Goal: Task Accomplishment & Management: Manage account settings

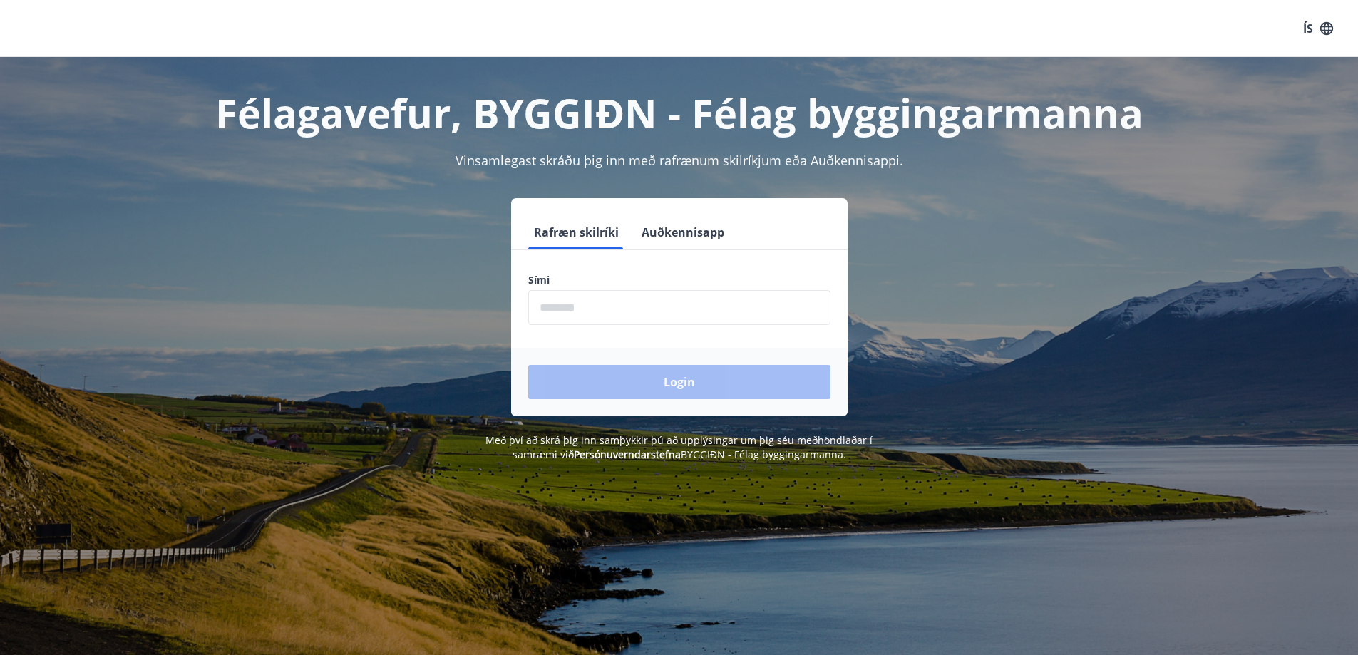
click at [581, 311] on input "phone" at bounding box center [679, 307] width 302 height 35
type input "********"
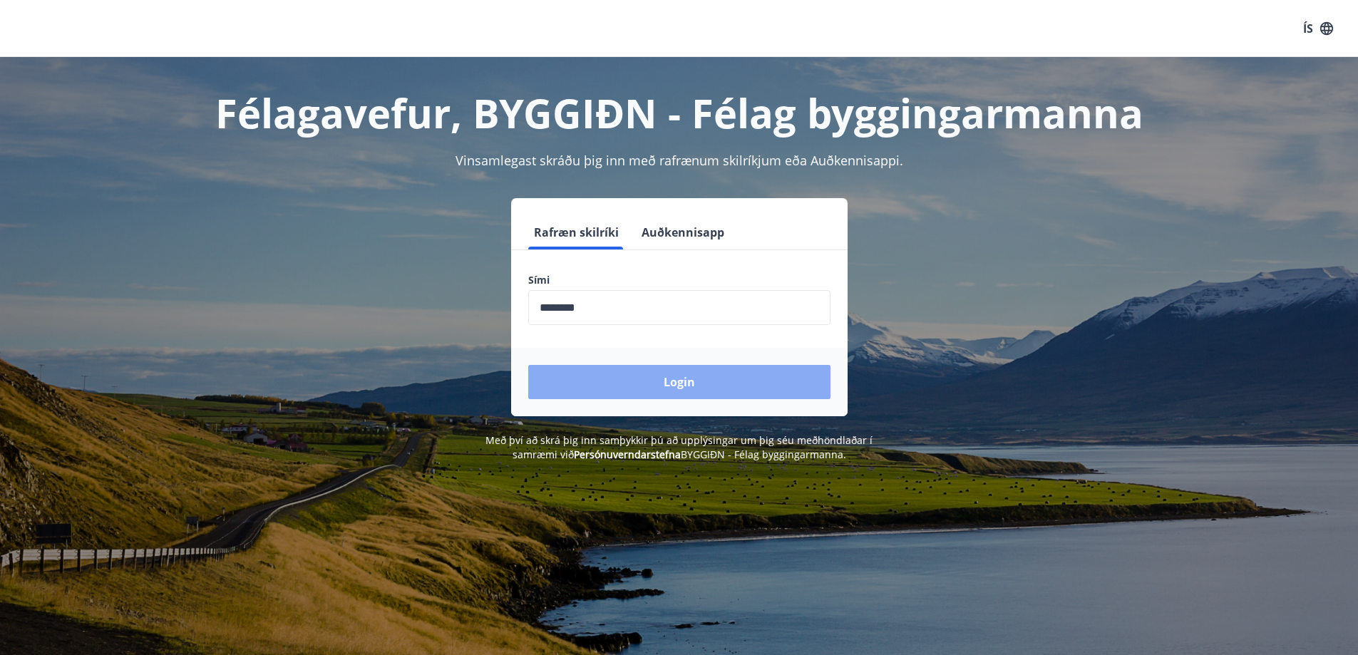
click at [664, 376] on button "Login" at bounding box center [679, 382] width 302 height 34
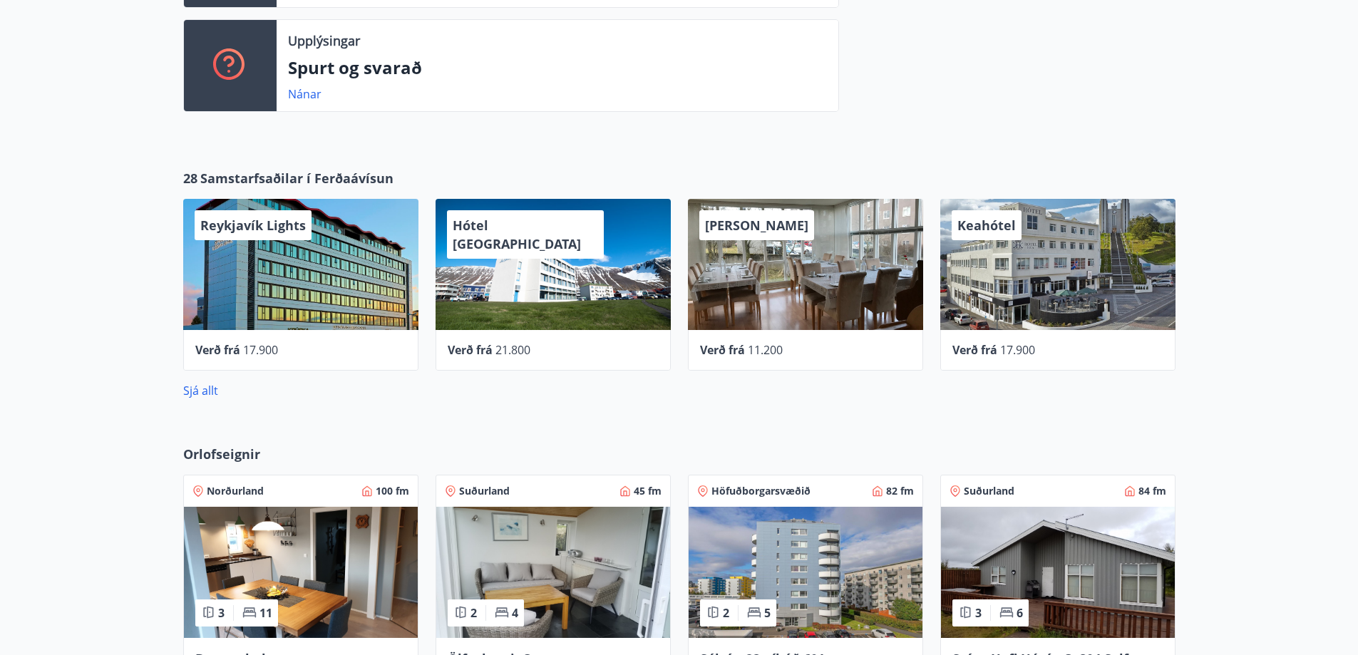
scroll to position [642, 0]
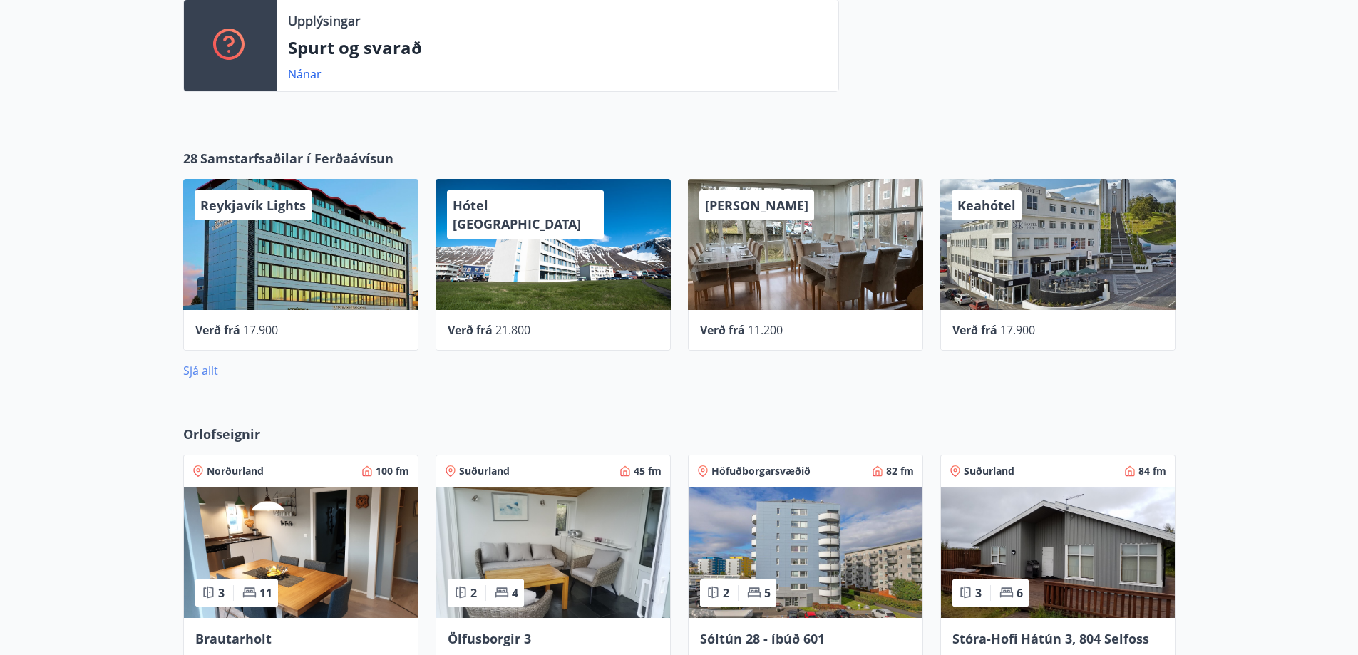
click at [195, 370] on link "Sjá allt" at bounding box center [200, 371] width 35 height 16
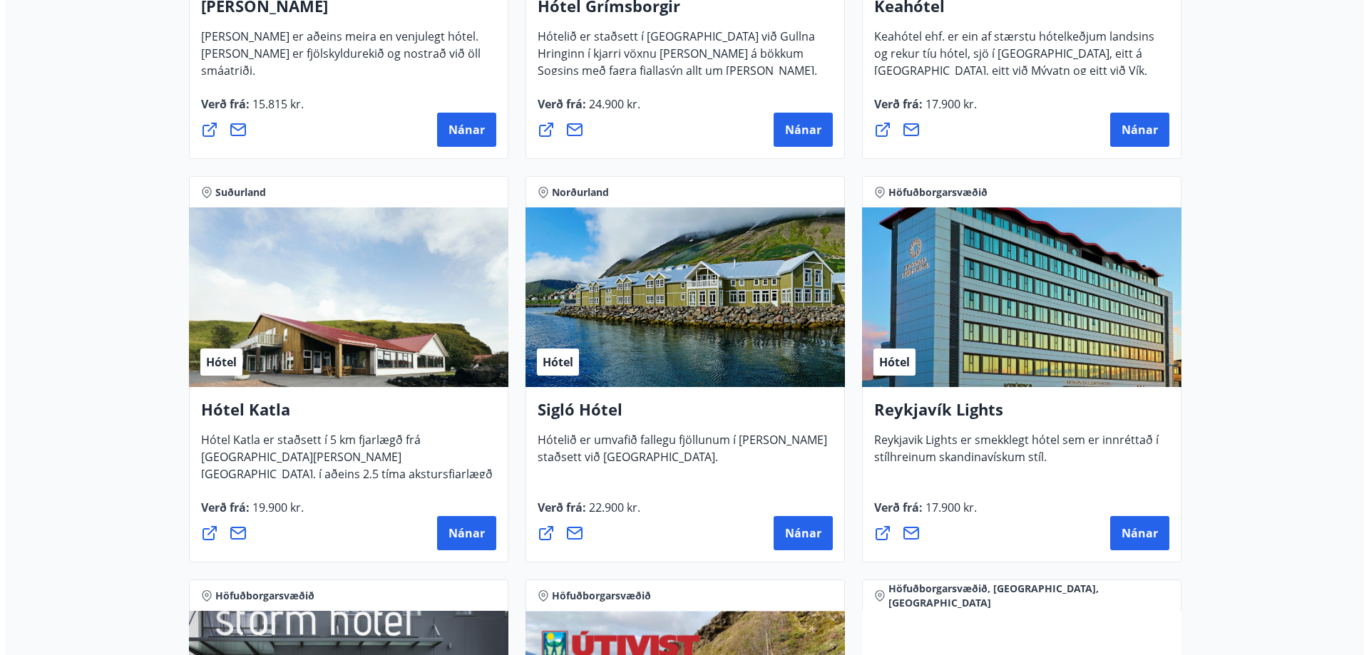
scroll to position [927, 0]
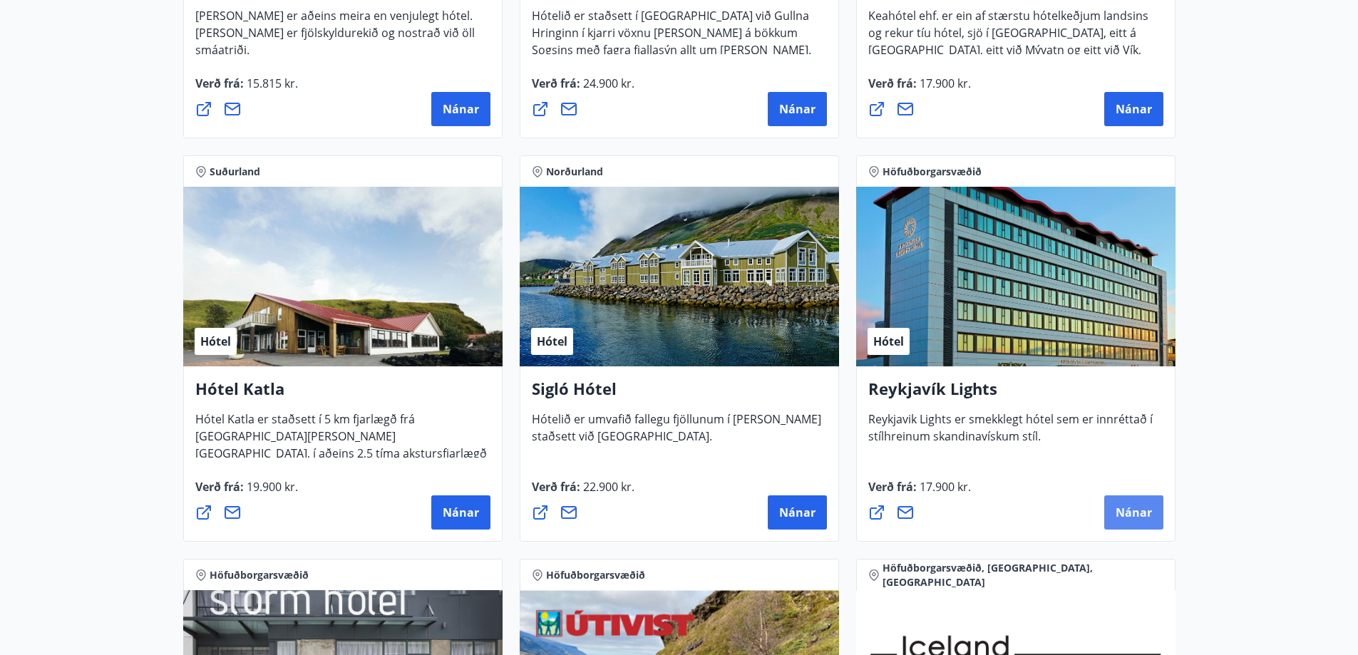
click at [1118, 510] on span "Nánar" at bounding box center [1134, 513] width 36 height 16
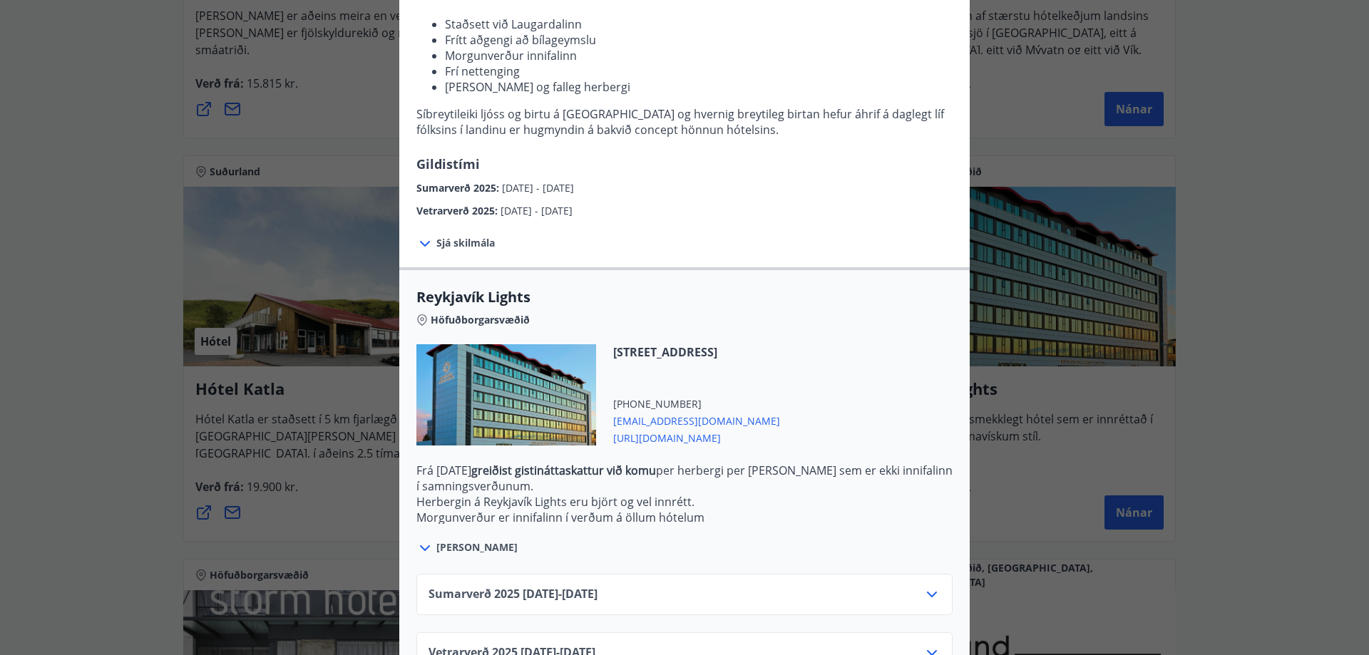
scroll to position [244, 0]
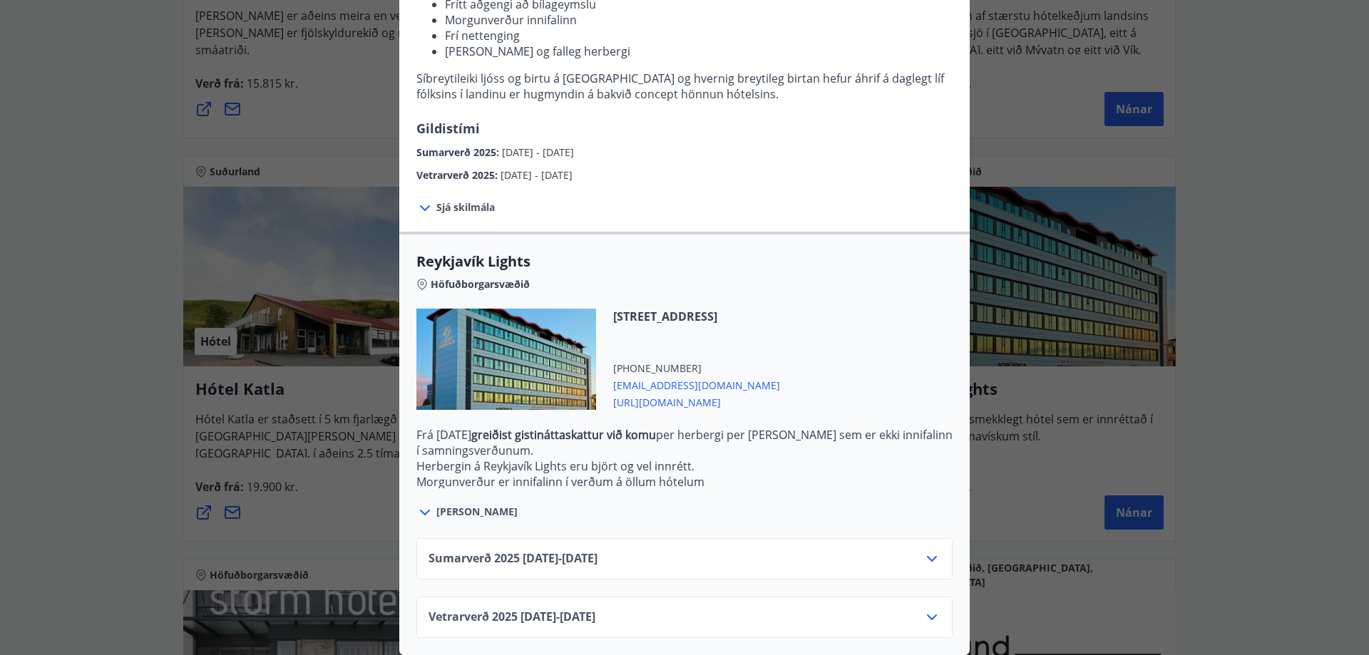
click at [680, 394] on span "[URL][DOMAIN_NAME]" at bounding box center [696, 401] width 167 height 17
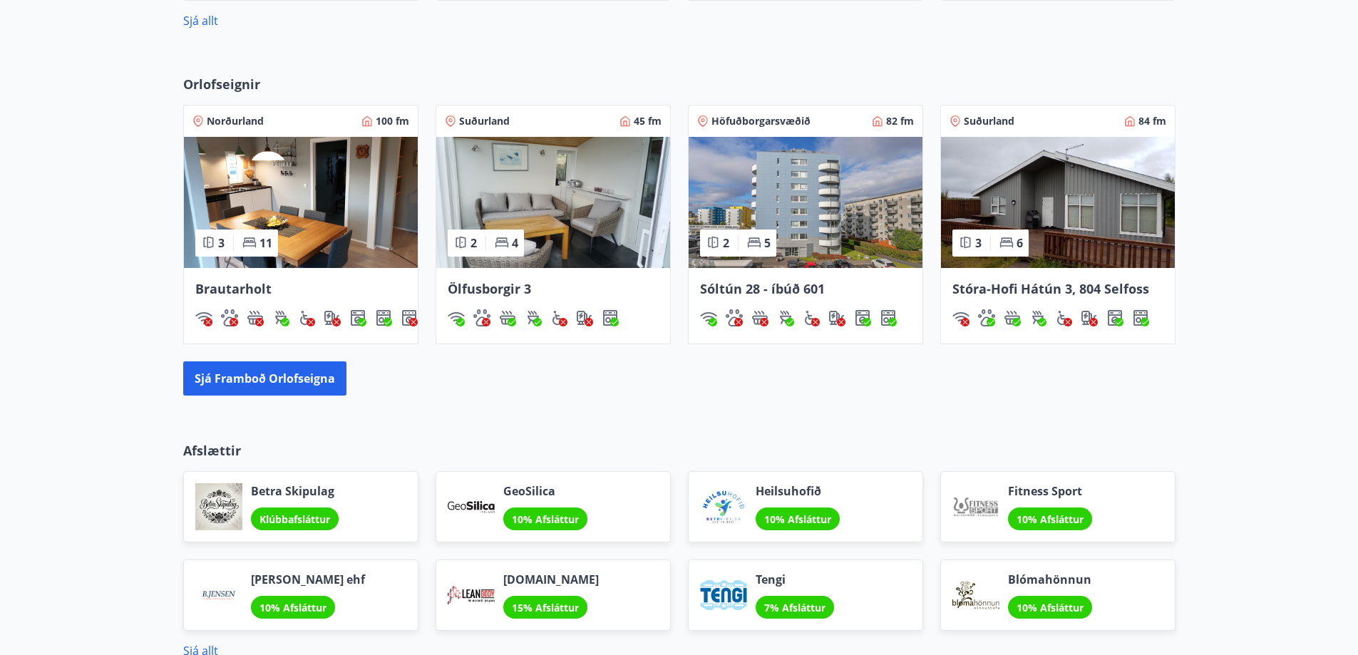
scroll to position [1173, 0]
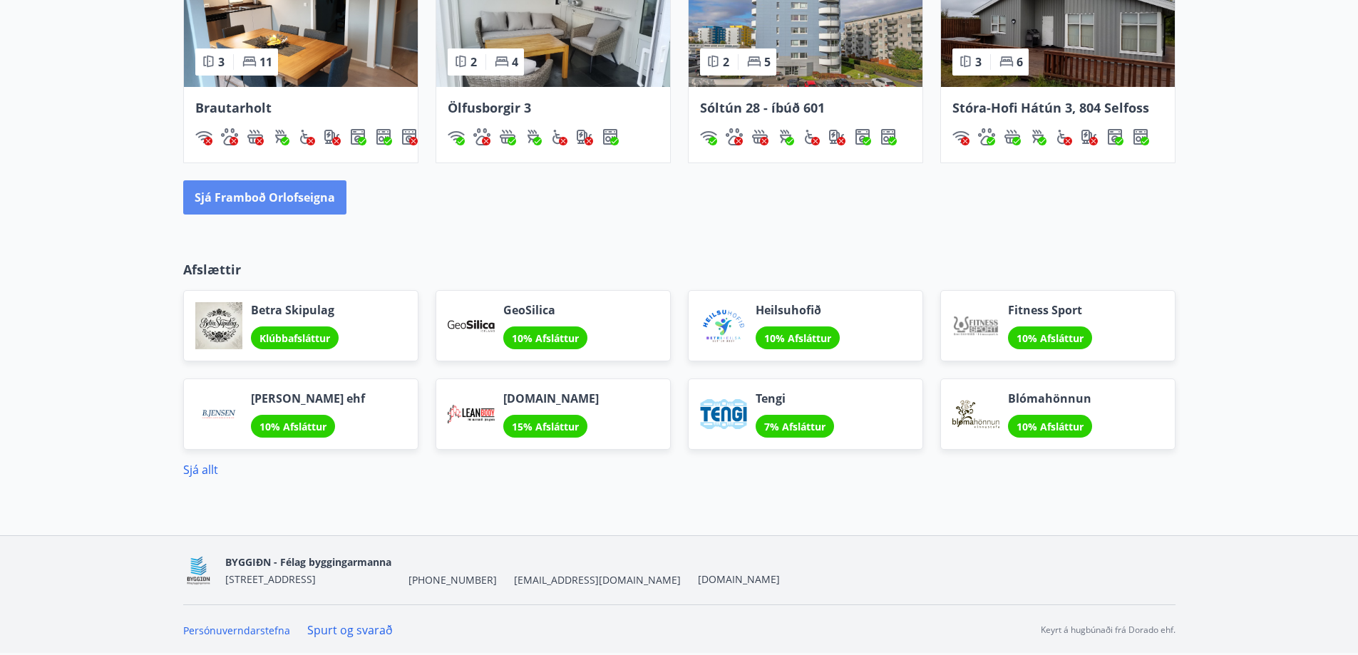
click at [257, 197] on button "Sjá framboð orlofseigna" at bounding box center [264, 197] width 163 height 34
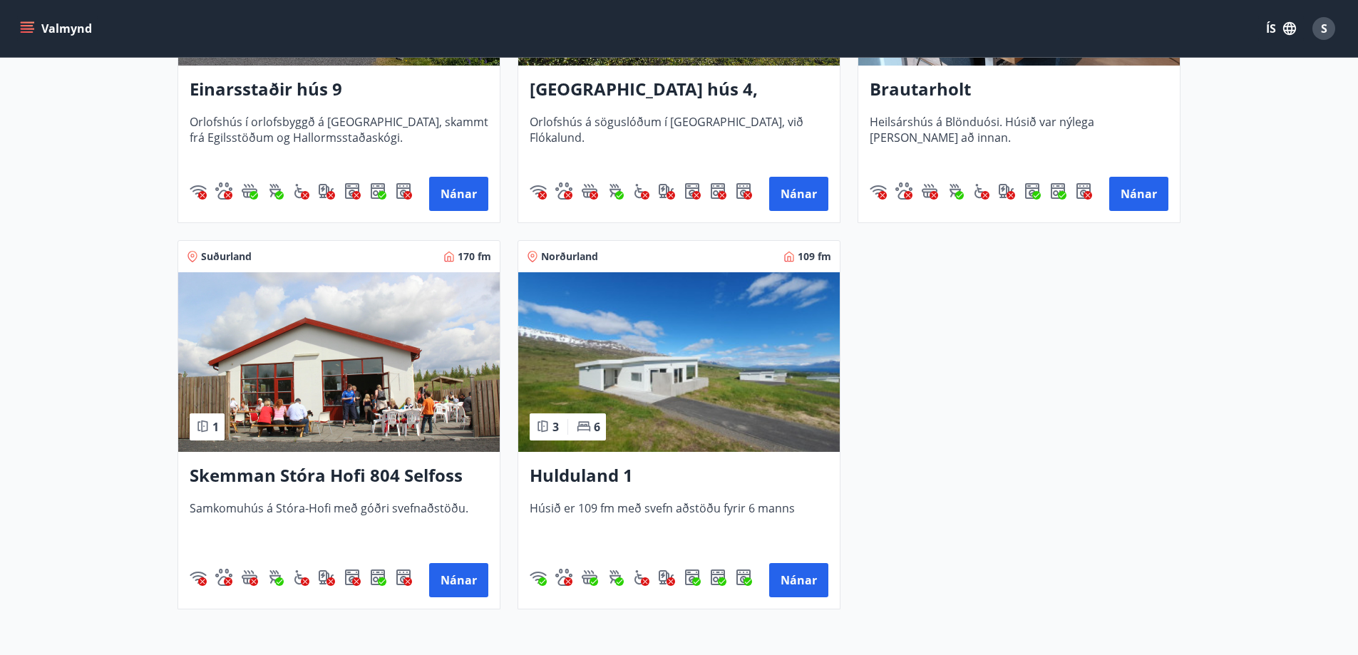
scroll to position [1640, 0]
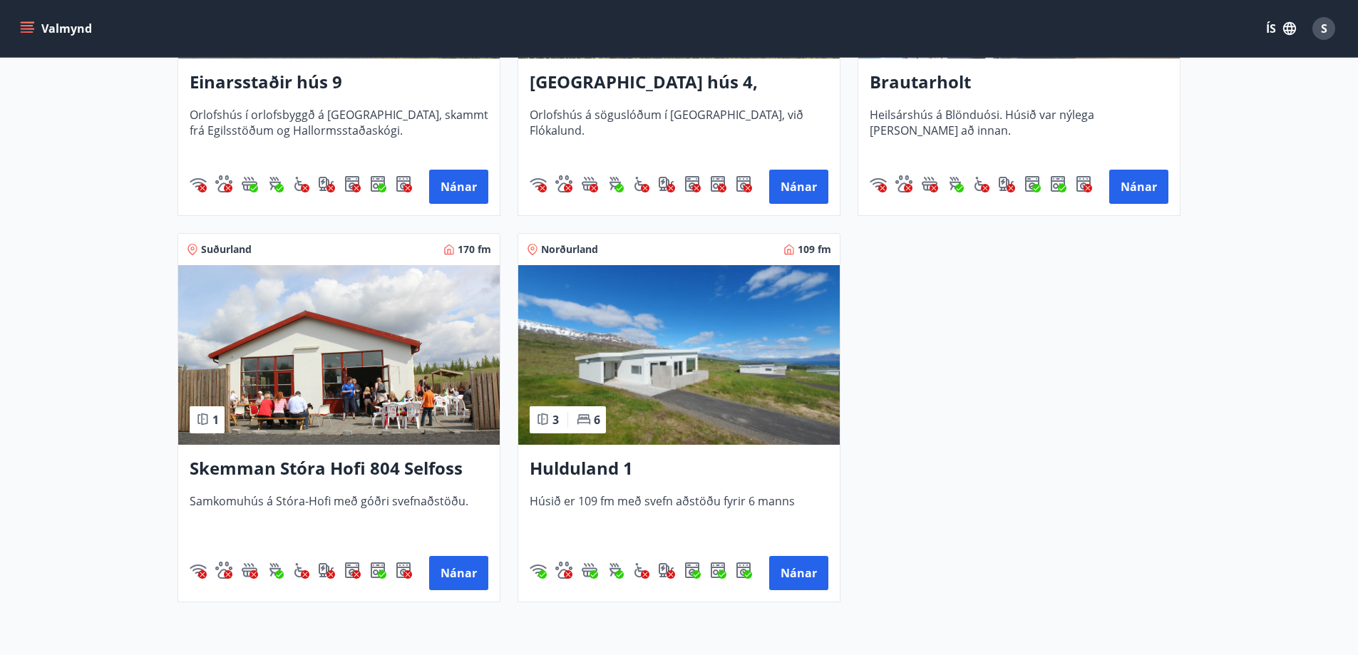
click at [636, 396] on img at bounding box center [679, 355] width 322 height 180
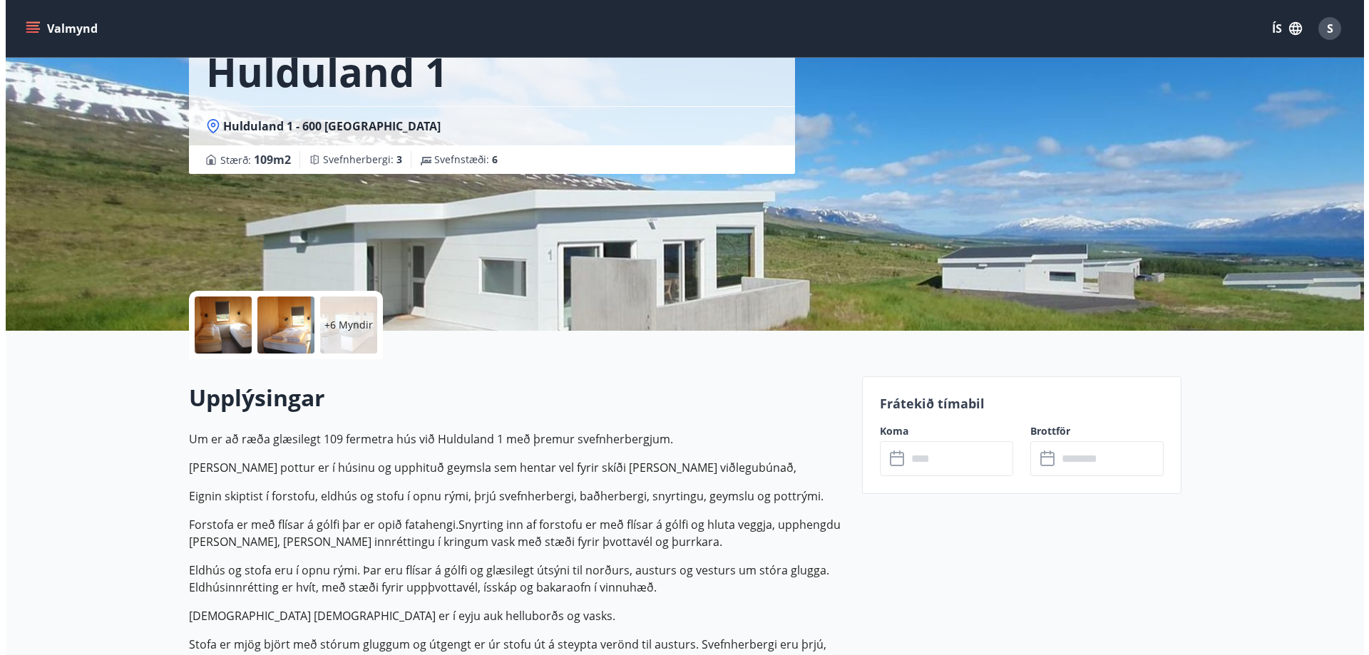
scroll to position [71, 0]
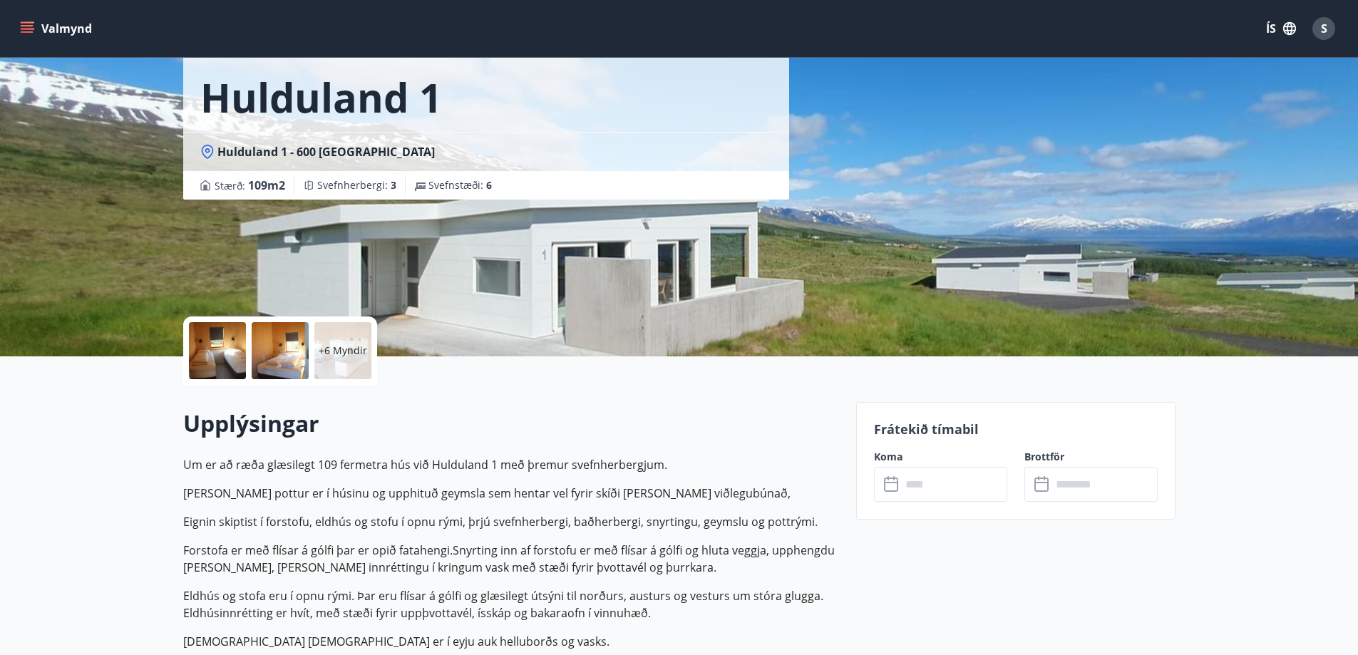
click at [222, 346] on div at bounding box center [217, 350] width 57 height 57
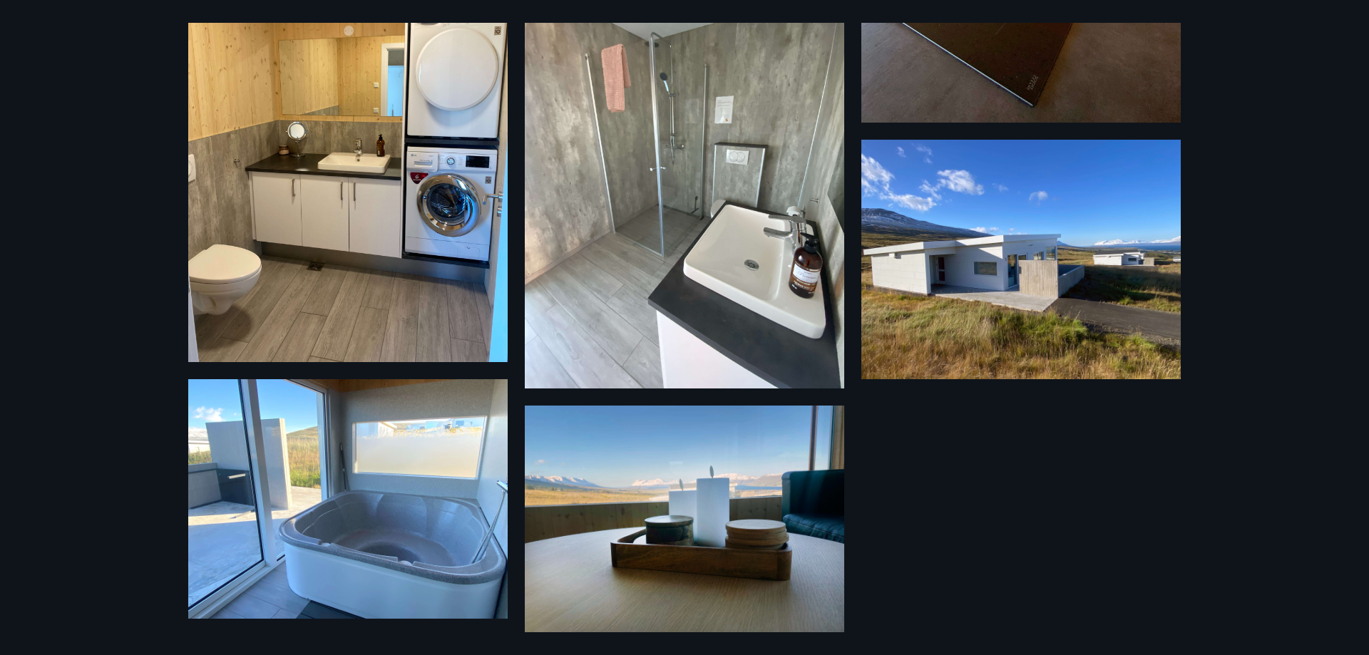
scroll to position [887, 0]
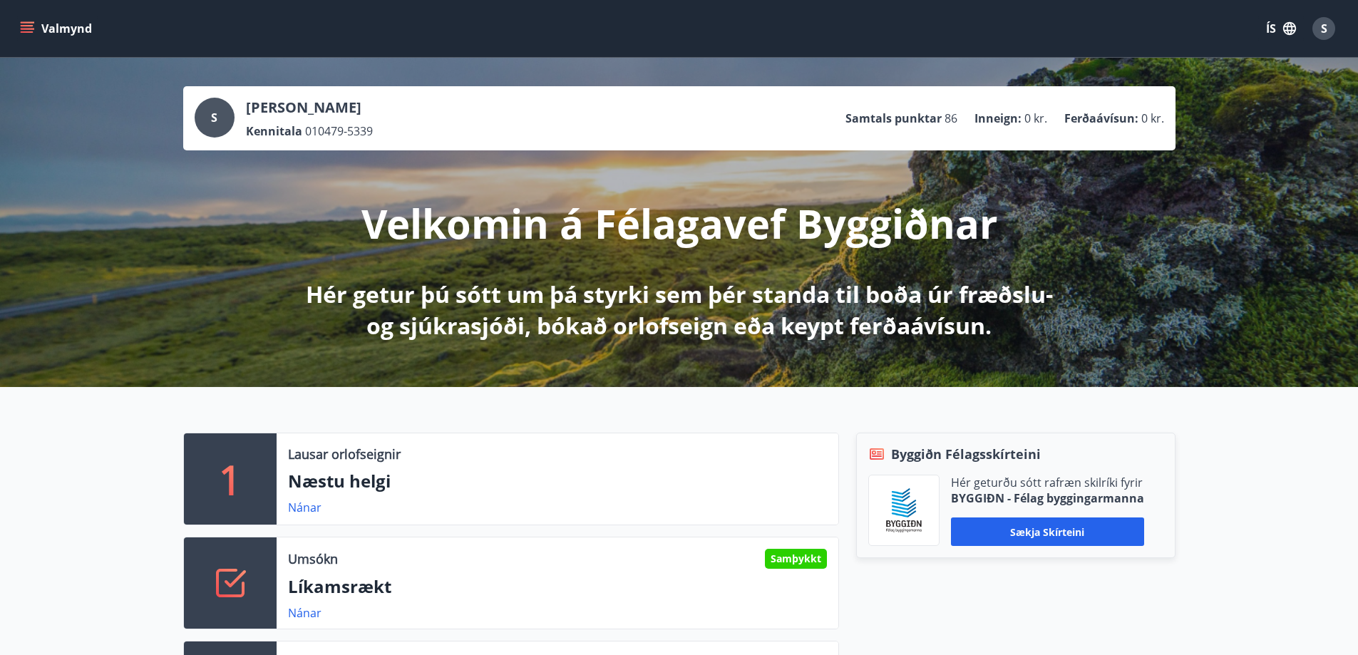
click at [1327, 31] on span "S" at bounding box center [1324, 29] width 6 height 16
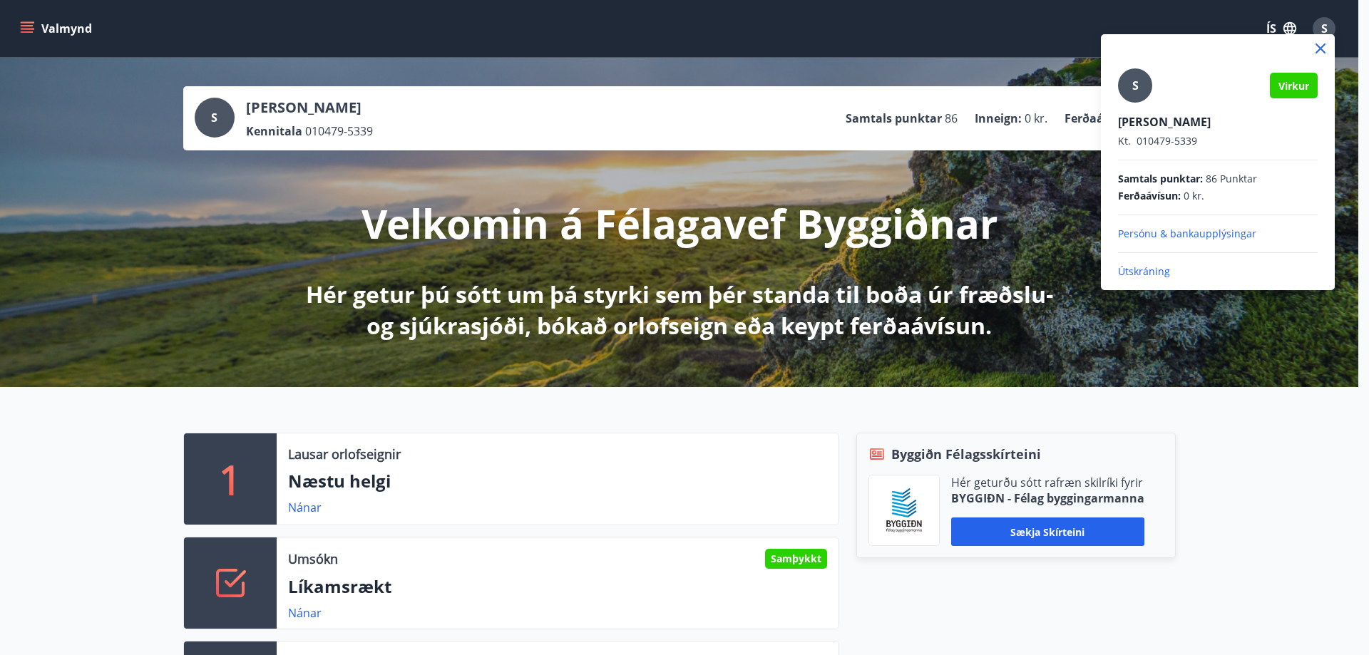
click at [1151, 273] on p "Útskráning" at bounding box center [1218, 271] width 200 height 14
